Goal: Information Seeking & Learning: Learn about a topic

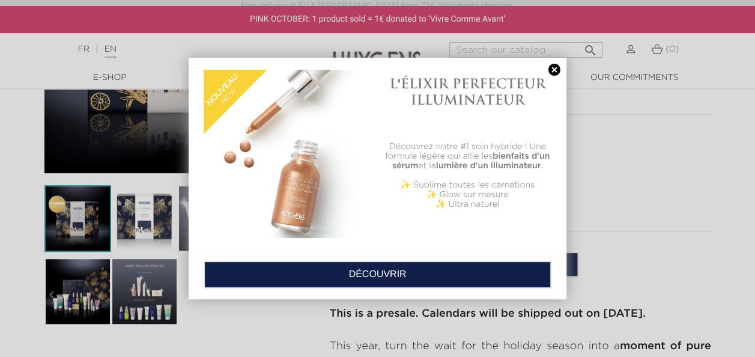
scroll to position [360, 0]
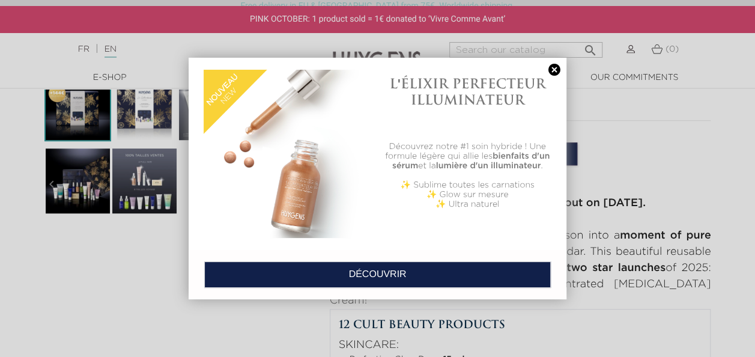
click at [552, 68] on link at bounding box center [554, 70] width 17 height 13
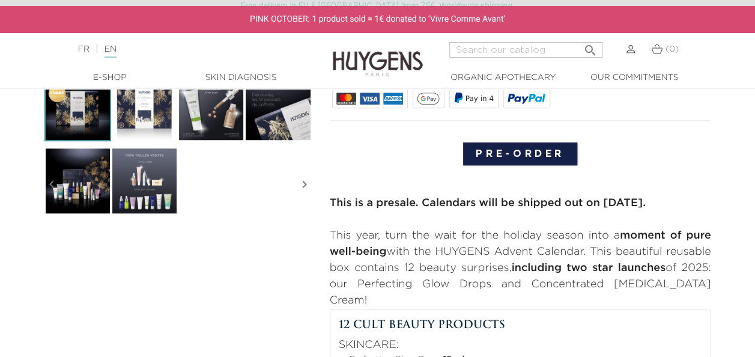
click at [79, 117] on img at bounding box center [77, 107] width 67 height 67
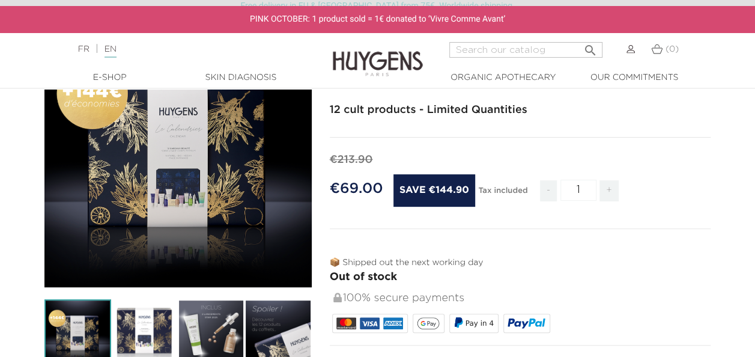
scroll to position [180, 0]
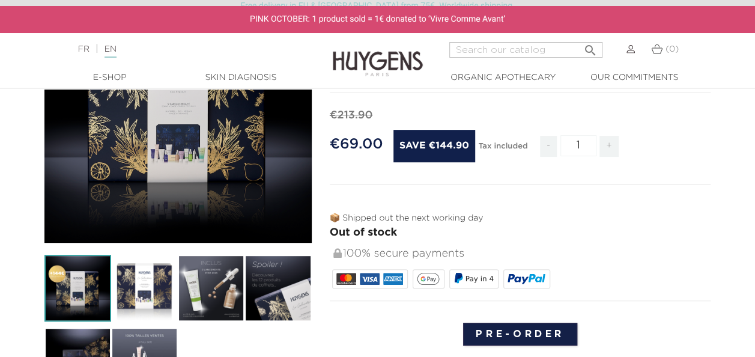
click at [159, 282] on img at bounding box center [144, 288] width 67 height 67
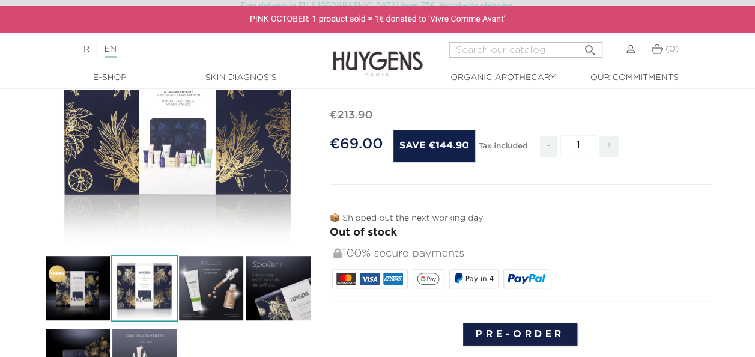
click at [204, 287] on img at bounding box center [211, 288] width 67 height 67
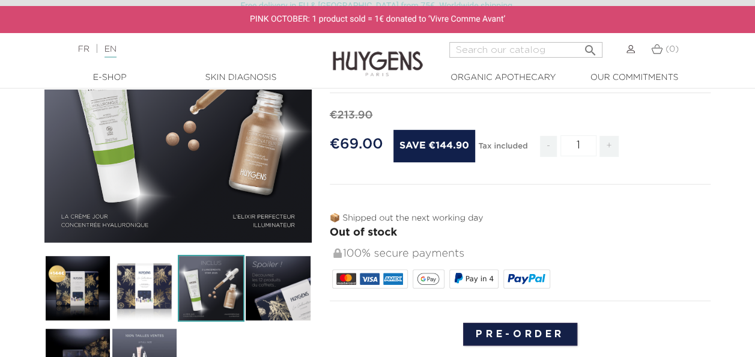
click at [210, 286] on img at bounding box center [211, 288] width 67 height 67
click at [280, 296] on img at bounding box center [277, 288] width 67 height 67
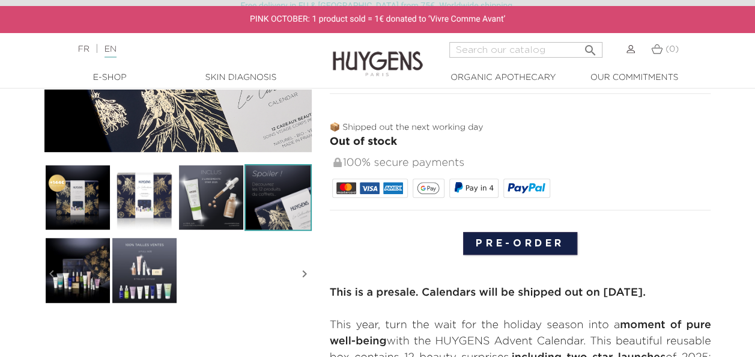
scroll to position [300, 0]
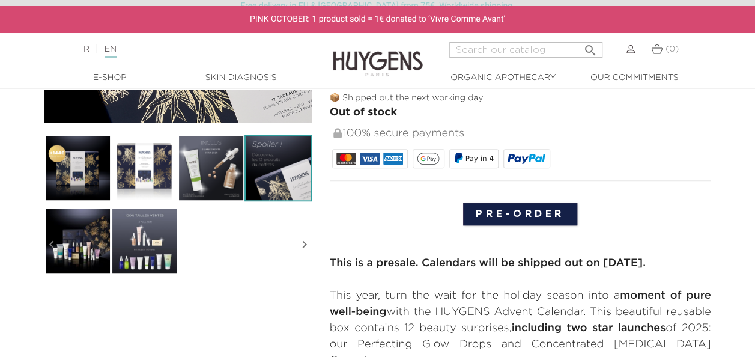
click at [71, 246] on img at bounding box center [77, 240] width 67 height 67
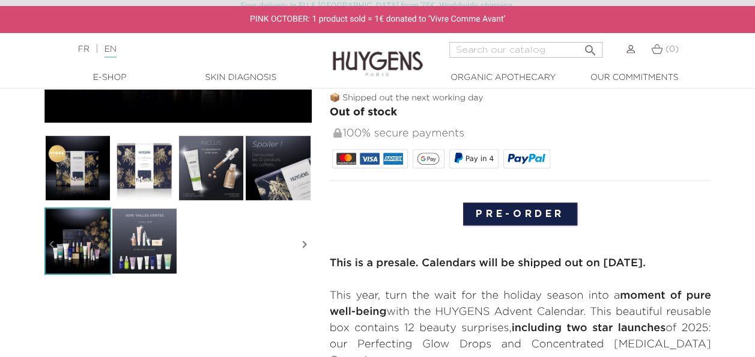
click at [143, 242] on img at bounding box center [144, 240] width 67 height 67
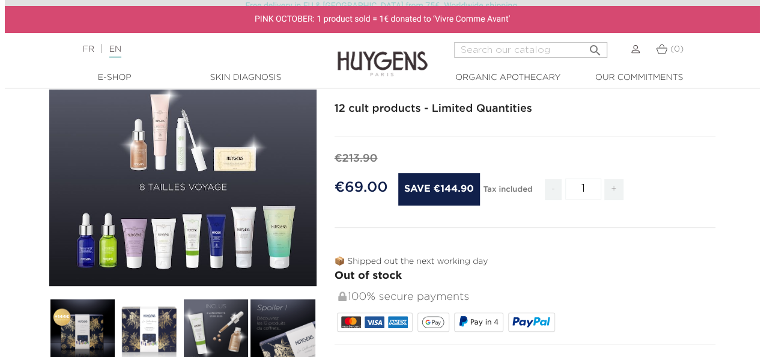
scroll to position [120, 0]
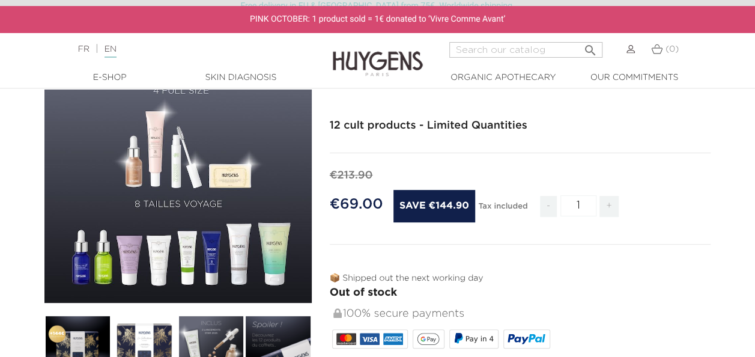
drag, startPoint x: 175, startPoint y: 160, endPoint x: 250, endPoint y: 223, distance: 97.6
click at [250, 223] on div "" at bounding box center [177, 168] width 267 height 267
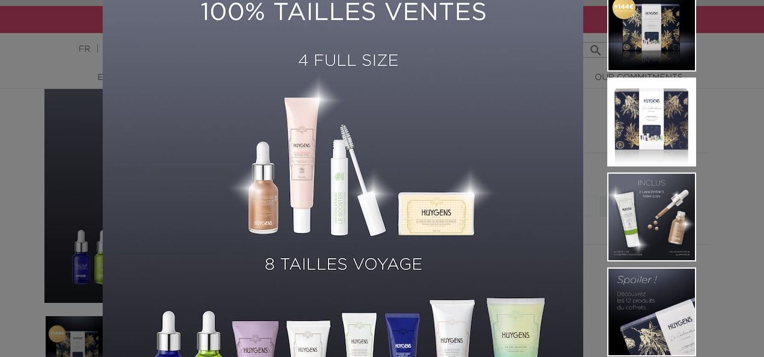
scroll to position [204, 0]
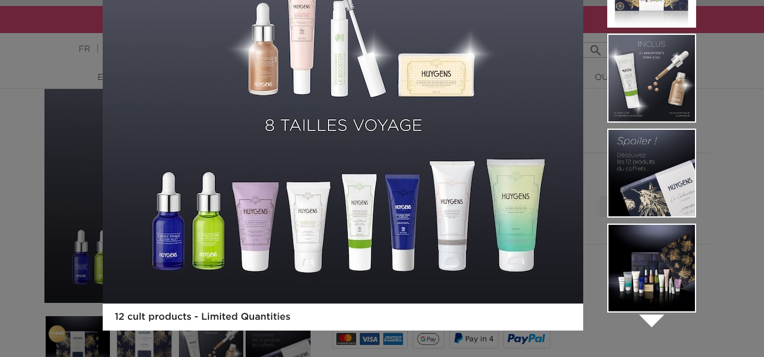
click at [516, 222] on img at bounding box center [343, 63] width 480 height 480
click at [513, 231] on img at bounding box center [343, 63] width 480 height 480
click at [501, 197] on img at bounding box center [343, 63] width 480 height 480
click at [516, 209] on img at bounding box center [343, 63] width 480 height 480
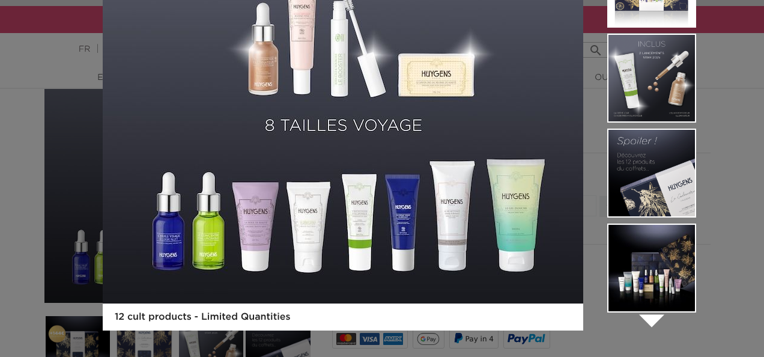
click at [527, 204] on img at bounding box center [343, 63] width 480 height 480
drag, startPoint x: 729, startPoint y: 149, endPoint x: 727, endPoint y: 136, distance: 13.4
click at [727, 136] on div "12 cult products - Limited Quantities  " at bounding box center [382, 178] width 764 height 357
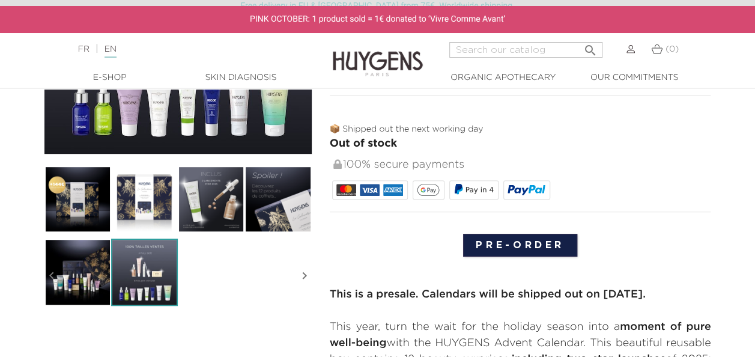
scroll to position [0, 0]
